Goal: Transaction & Acquisition: Purchase product/service

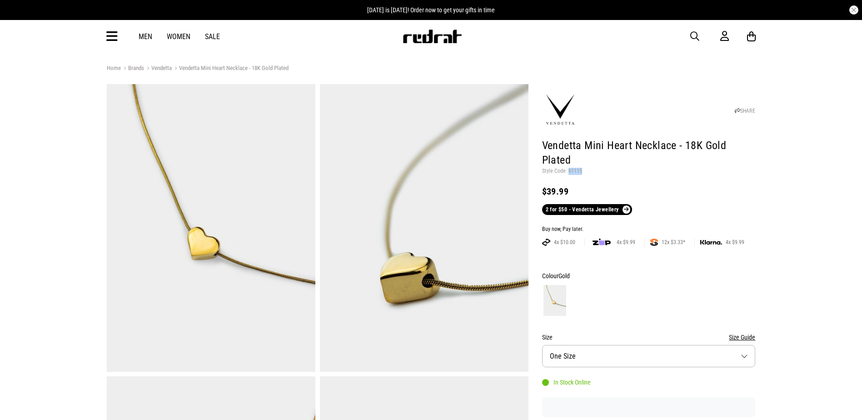
click at [697, 35] on span "button" at bounding box center [694, 36] width 9 height 11
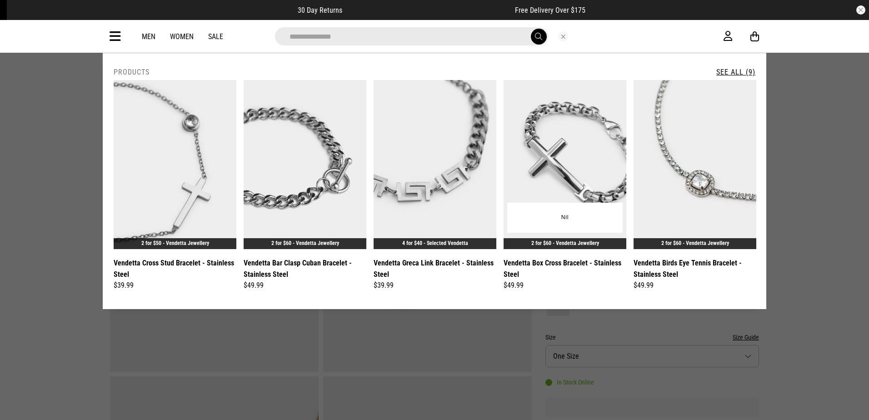
type input "**********"
click at [531, 29] on button "submit" at bounding box center [539, 37] width 16 height 16
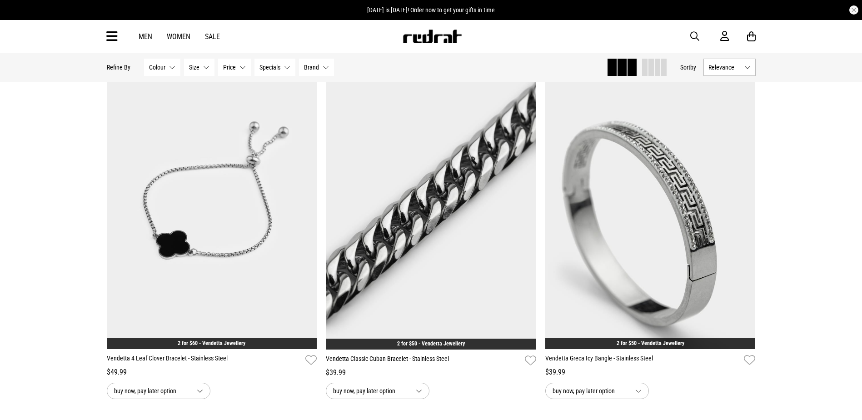
scroll to position [818, 0]
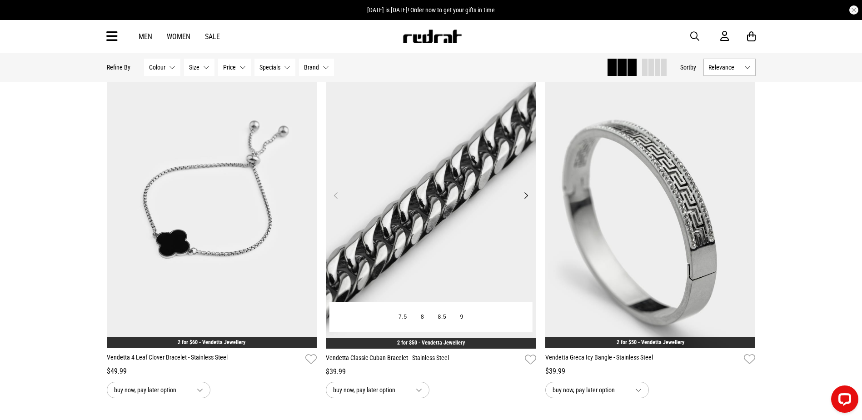
click at [415, 263] on img at bounding box center [431, 201] width 210 height 294
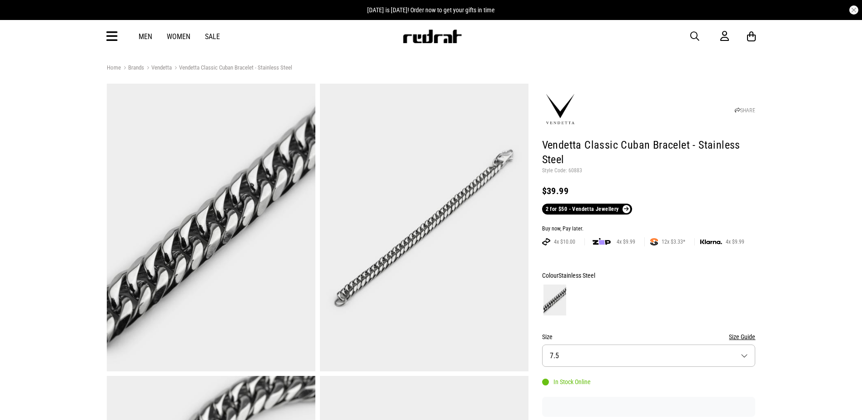
click at [573, 172] on p "Style Code: 60883" at bounding box center [649, 170] width 214 height 7
copy p "60883"
